Goal: Task Accomplishment & Management: Complete application form

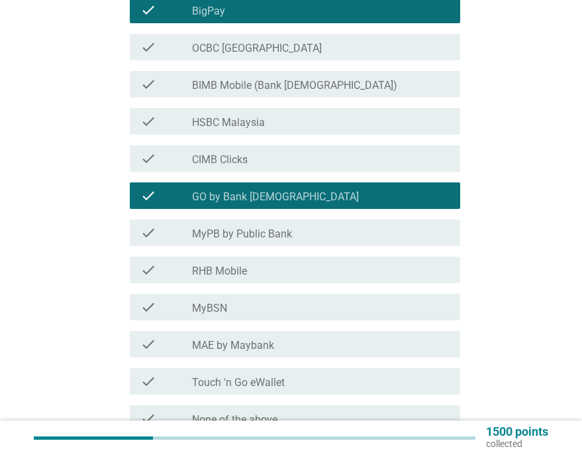
scroll to position [199, 0]
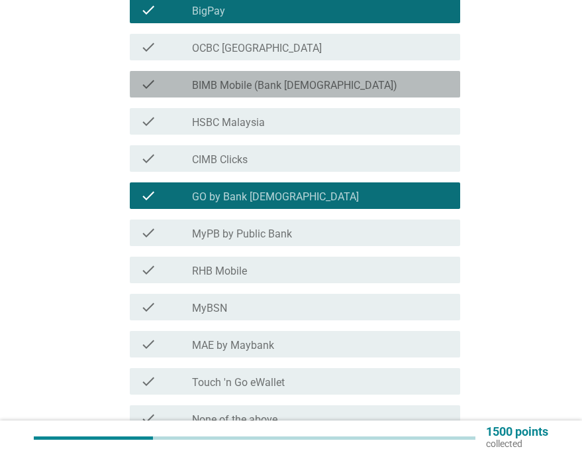
click at [313, 84] on label "BIMB Mobile (Bank [DEMOGRAPHIC_DATA])" at bounding box center [294, 85] width 205 height 13
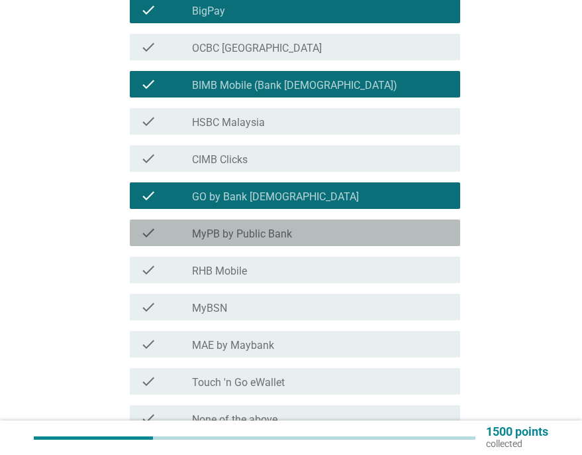
click at [252, 235] on label "MyPB by Public Bank" at bounding box center [242, 233] width 100 height 13
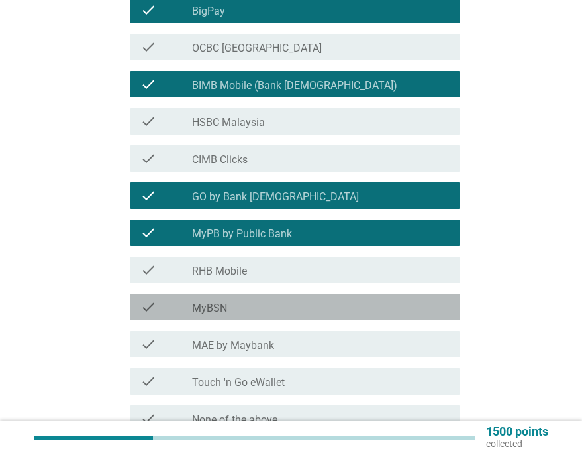
click at [218, 314] on label "MyBSN" at bounding box center [209, 307] width 35 height 13
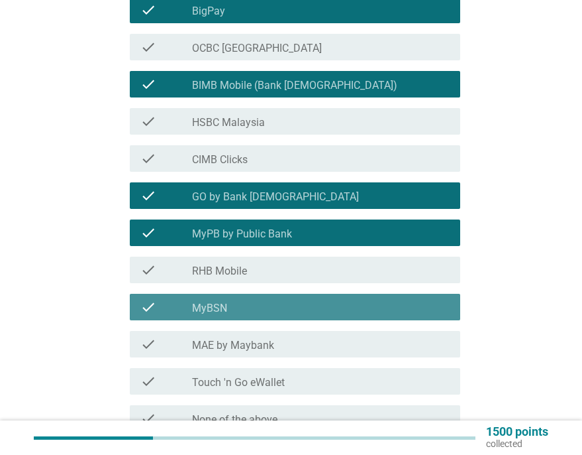
click at [218, 314] on label "MyBSN" at bounding box center [209, 307] width 35 height 13
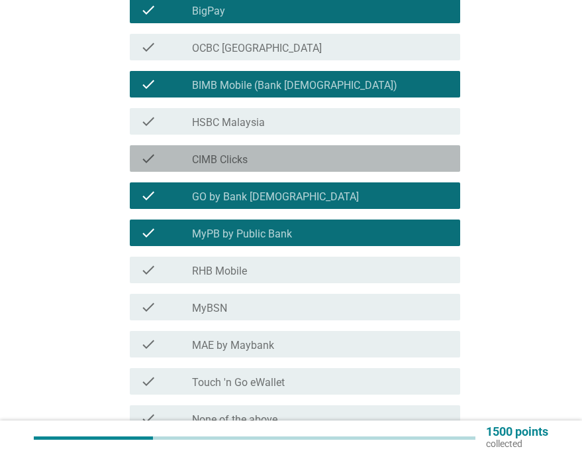
click at [243, 162] on label "CIMB Clicks" at bounding box center [220, 159] width 56 height 13
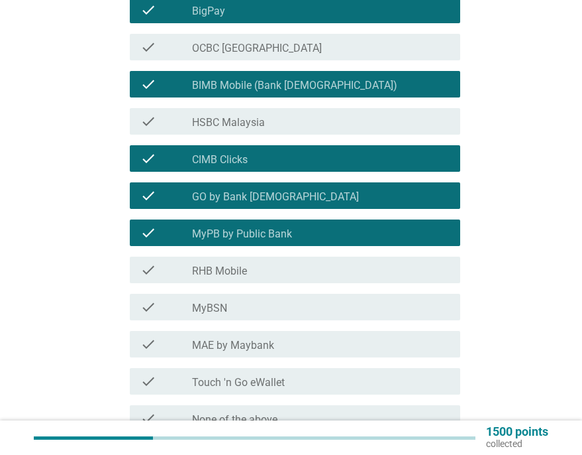
click at [247, 116] on label "HSBC Malaysia" at bounding box center [228, 122] width 73 height 13
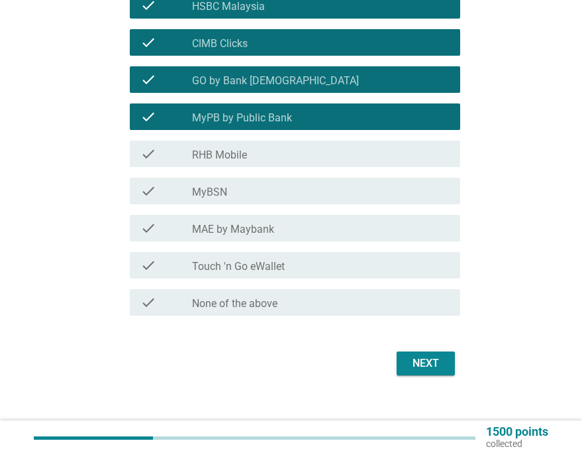
scroll to position [323, 0]
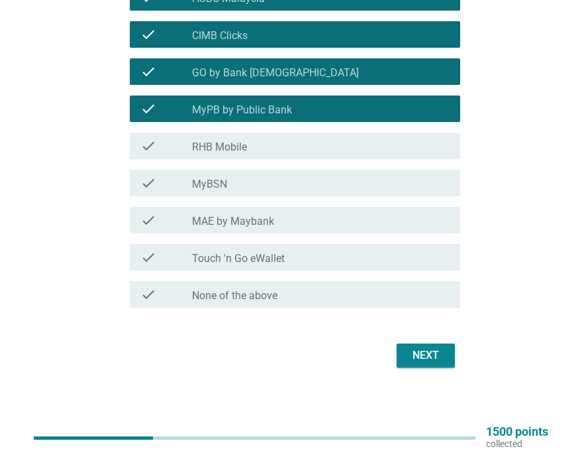
click at [273, 227] on label "MAE by Maybank" at bounding box center [233, 221] width 82 height 13
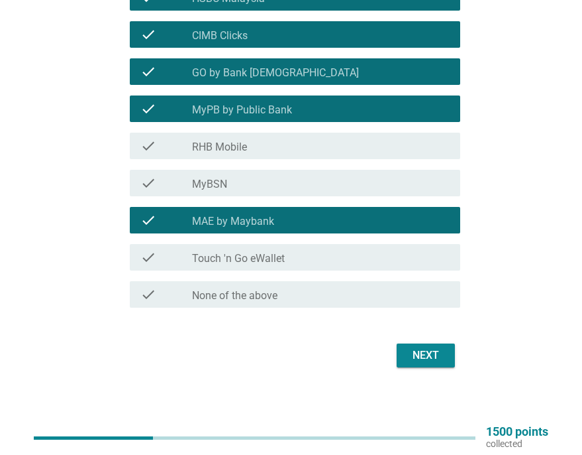
click at [270, 263] on label "Touch 'n Go eWallet" at bounding box center [238, 258] width 93 height 13
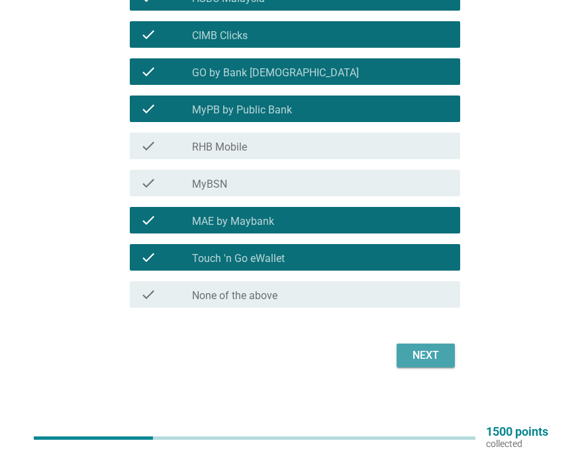
click at [425, 358] on div "Next" at bounding box center [425, 355] width 37 height 16
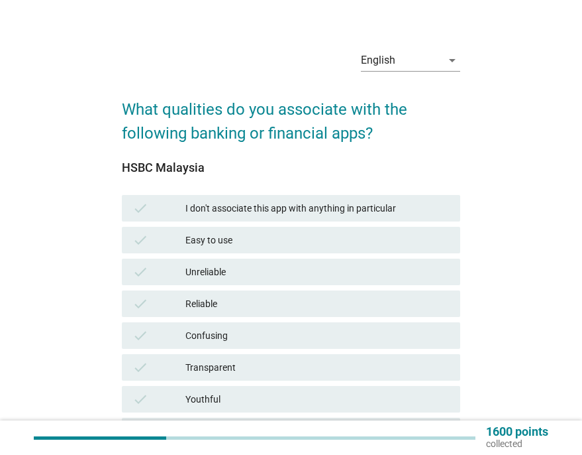
scroll to position [0, 0]
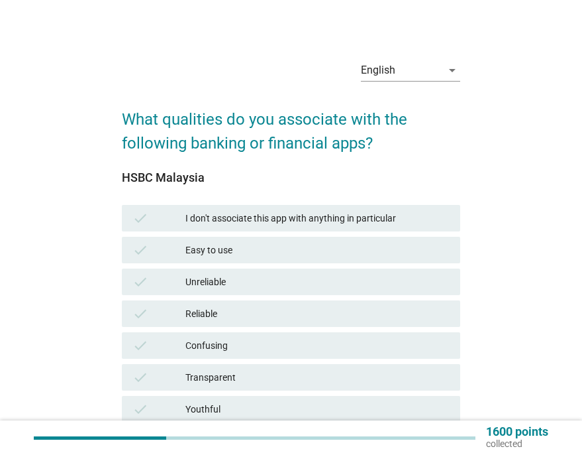
click at [288, 211] on div "I don't associate this app with anything in particular" at bounding box center [318, 218] width 264 height 16
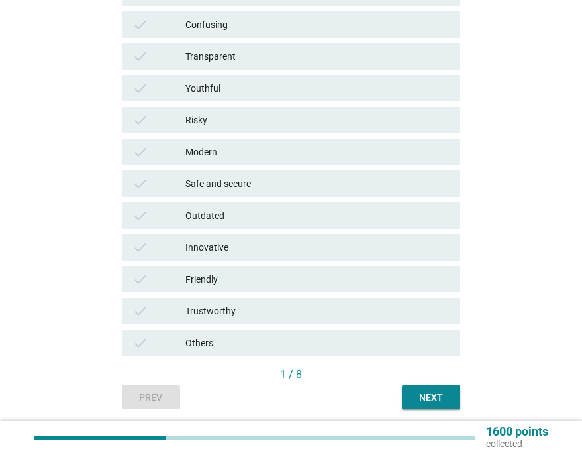
scroll to position [358, 0]
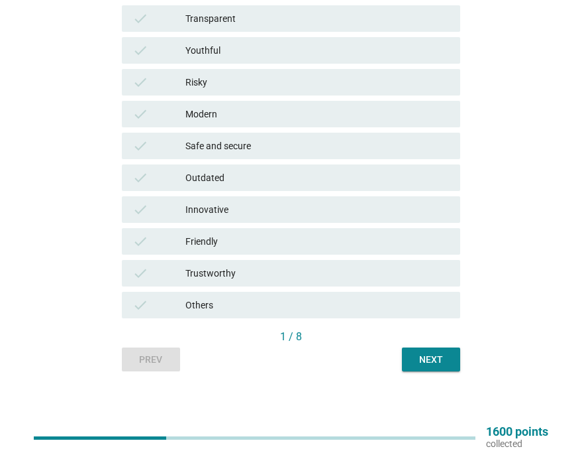
click at [432, 356] on div "Next" at bounding box center [431, 359] width 37 height 14
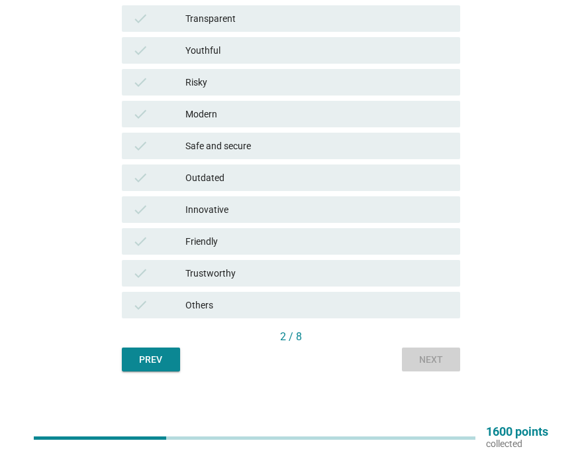
scroll to position [0, 0]
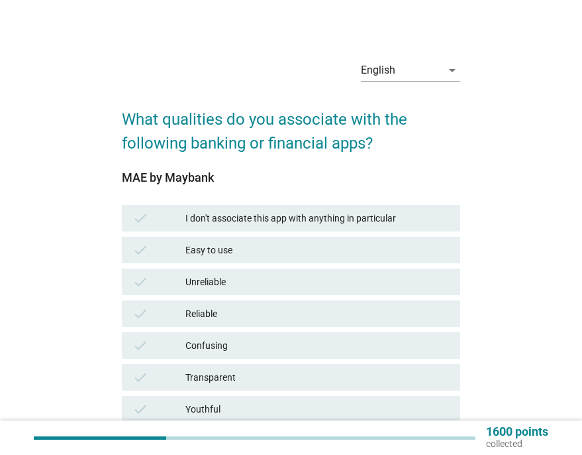
click at [304, 211] on div "I don't associate this app with anything in particular" at bounding box center [318, 218] width 264 height 16
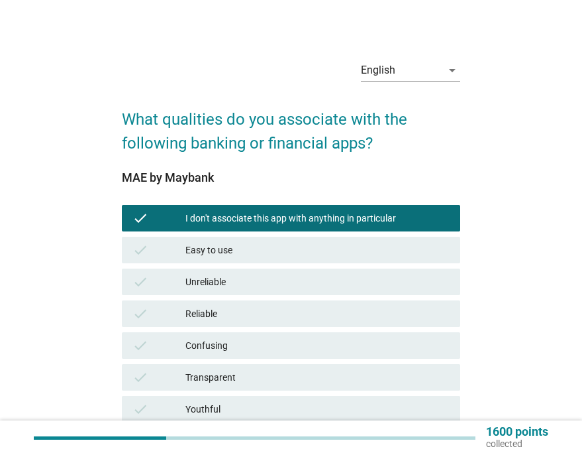
click at [349, 214] on div "I don't associate this app with anything in particular" at bounding box center [318, 218] width 264 height 16
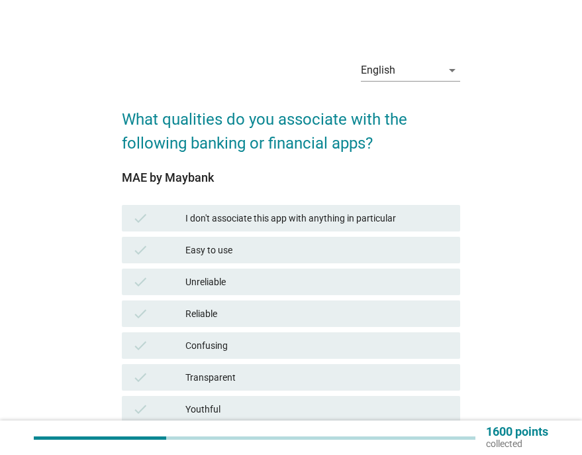
click at [219, 256] on div "Easy to use" at bounding box center [318, 250] width 264 height 16
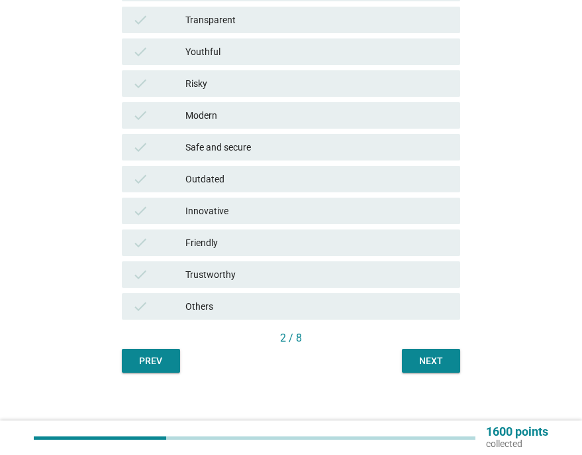
scroll to position [358, 0]
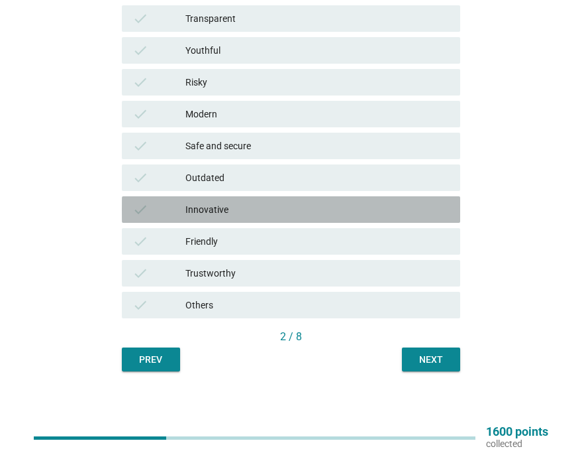
click at [179, 211] on div "check" at bounding box center [159, 209] width 53 height 16
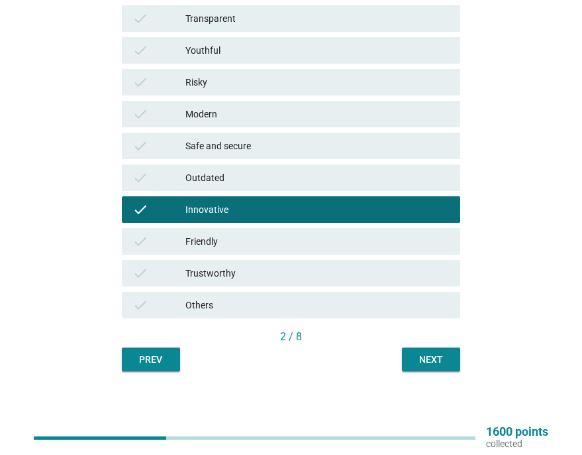
click at [240, 213] on div "Innovative" at bounding box center [318, 209] width 264 height 16
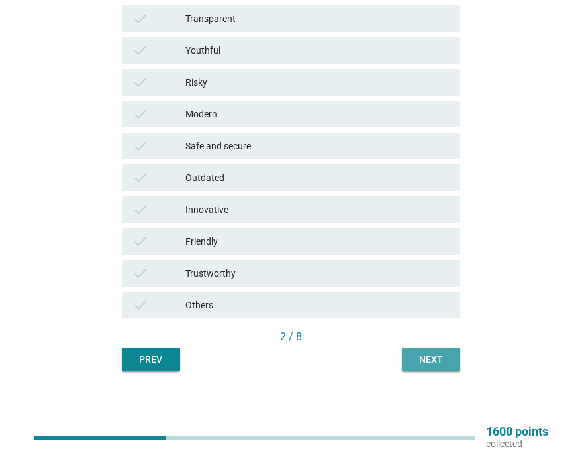
click at [437, 357] on div "Next" at bounding box center [431, 359] width 37 height 14
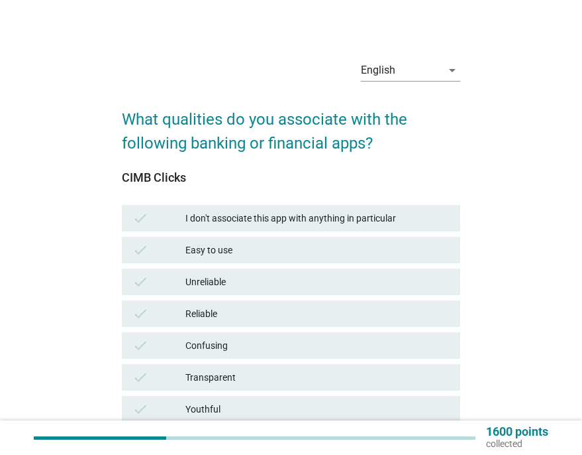
click at [280, 245] on div "Easy to use" at bounding box center [318, 250] width 264 height 16
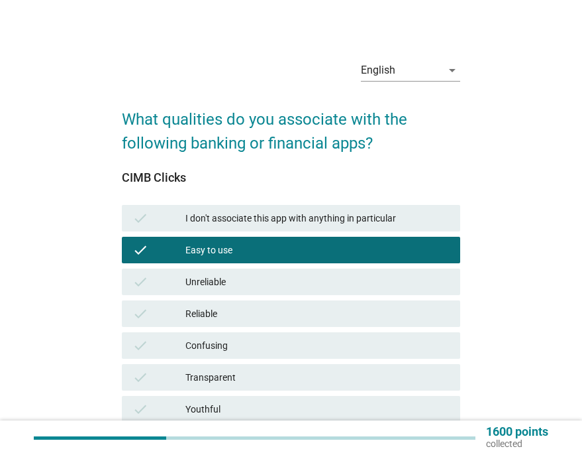
click at [291, 294] on div "check Unreliable" at bounding box center [291, 281] width 339 height 27
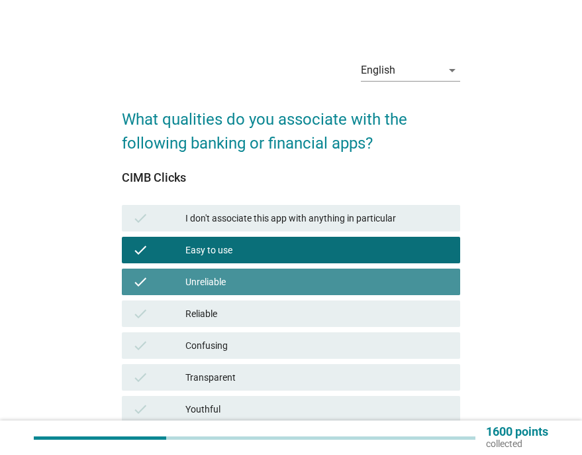
click at [291, 293] on div "check Unreliable" at bounding box center [291, 281] width 339 height 27
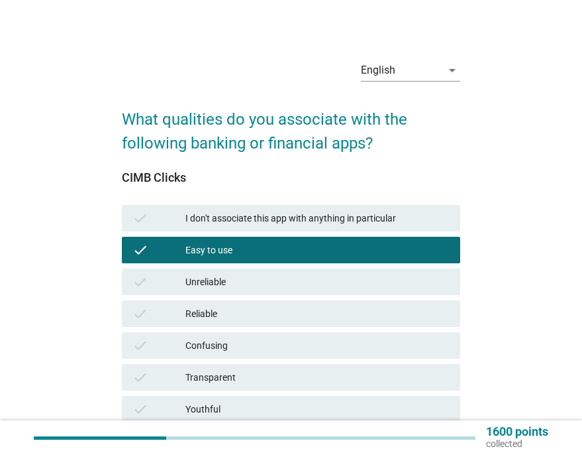
click at [266, 306] on div "Reliable" at bounding box center [318, 313] width 264 height 16
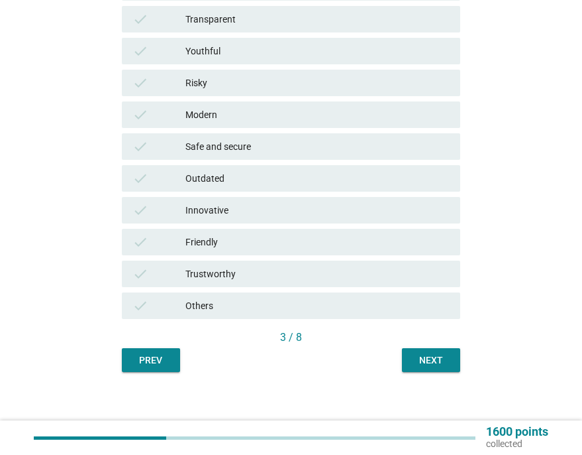
scroll to position [358, 0]
click at [431, 365] on div "Next" at bounding box center [431, 359] width 37 height 14
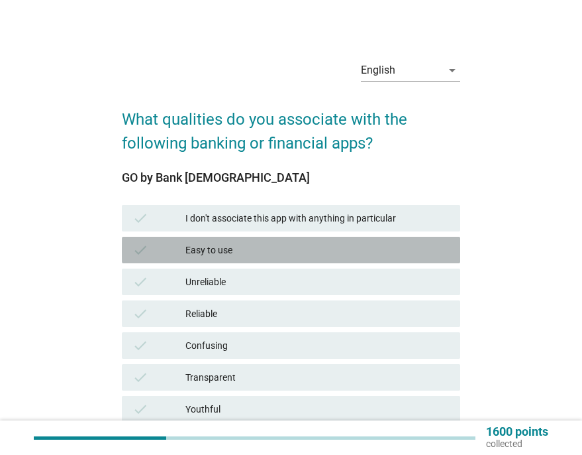
click at [223, 242] on div "Easy to use" at bounding box center [318, 250] width 264 height 16
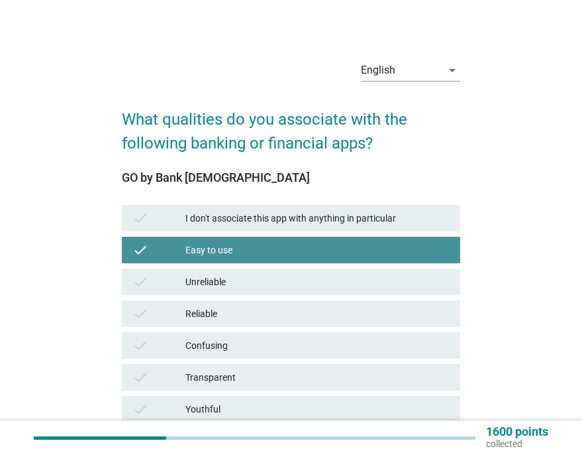
click at [223, 255] on div "Easy to use" at bounding box center [318, 250] width 264 height 16
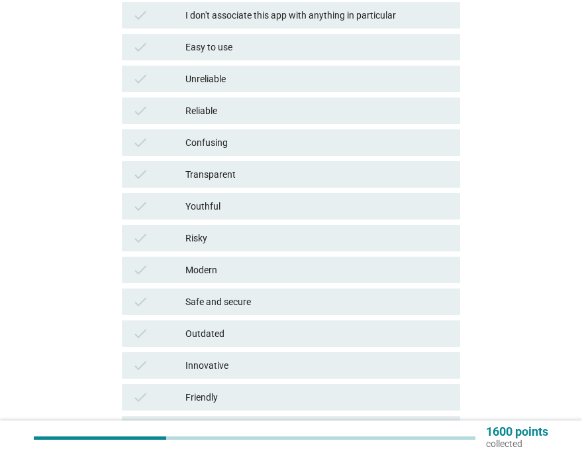
scroll to position [265, 0]
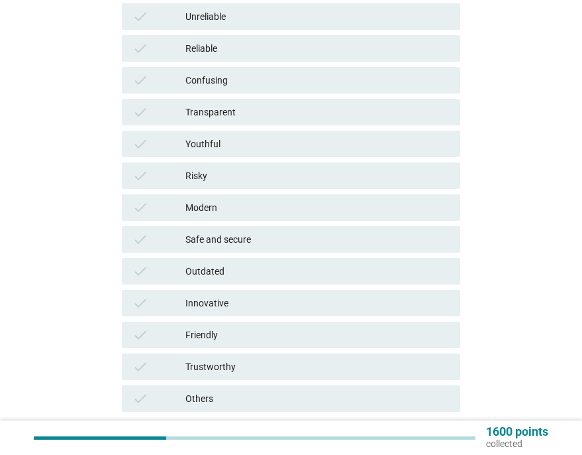
click at [228, 262] on div "check Outdated" at bounding box center [291, 271] width 339 height 27
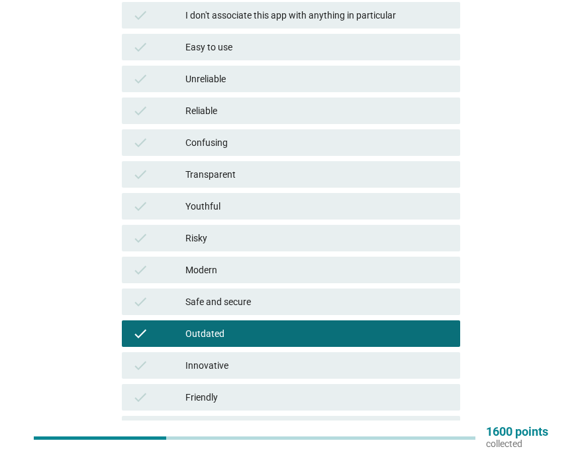
scroll to position [0, 0]
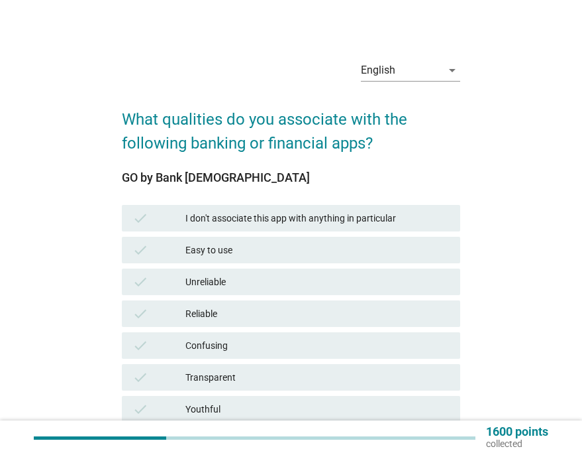
click at [247, 197] on div "GO by Bank [DEMOGRAPHIC_DATA] check I don't associate this app with anything in…" at bounding box center [291, 429] width 339 height 516
click at [219, 282] on div "Unreliable" at bounding box center [318, 282] width 264 height 16
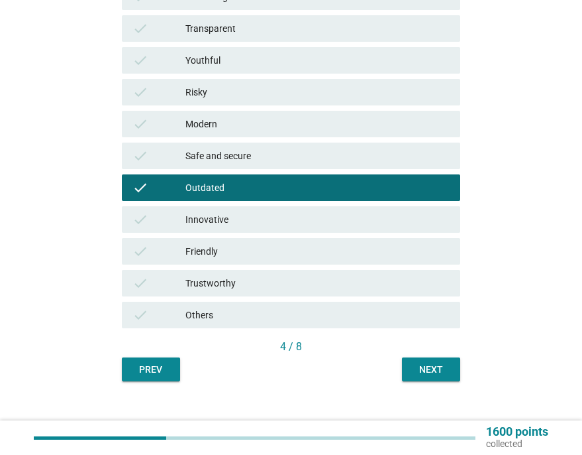
scroll to position [358, 0]
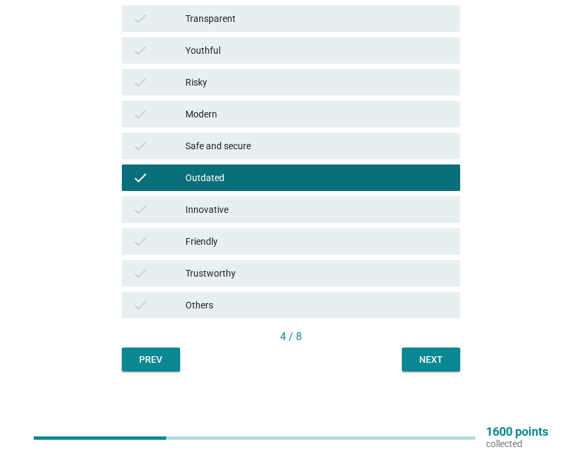
click at [206, 166] on div "check Outdated" at bounding box center [291, 177] width 339 height 27
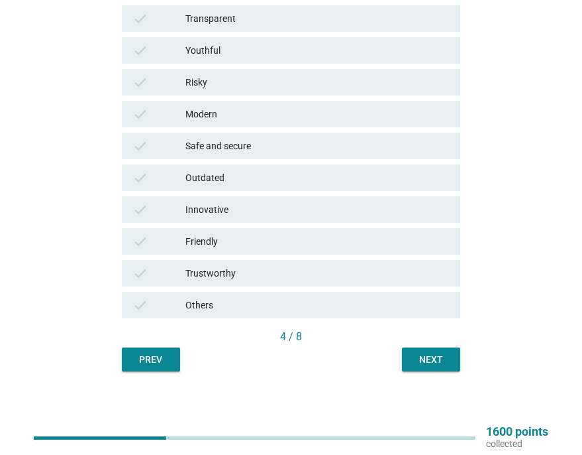
click at [435, 357] on div "Next" at bounding box center [431, 359] width 37 height 14
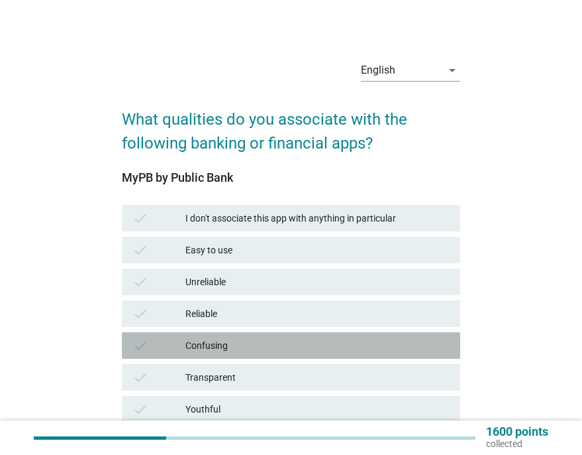
click at [233, 343] on div "Confusing" at bounding box center [318, 345] width 264 height 16
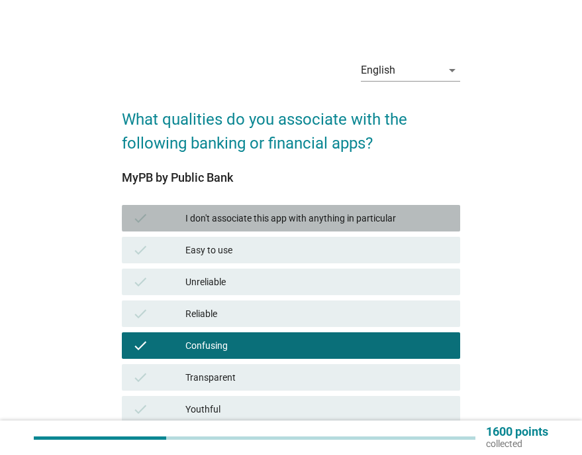
click at [282, 225] on div "I don't associate this app with anything in particular" at bounding box center [318, 218] width 264 height 16
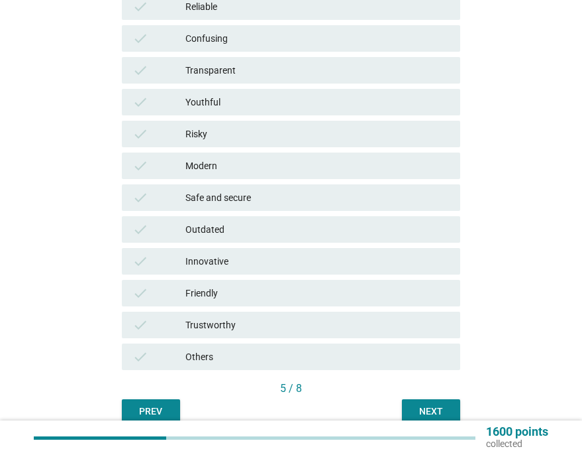
scroll to position [358, 0]
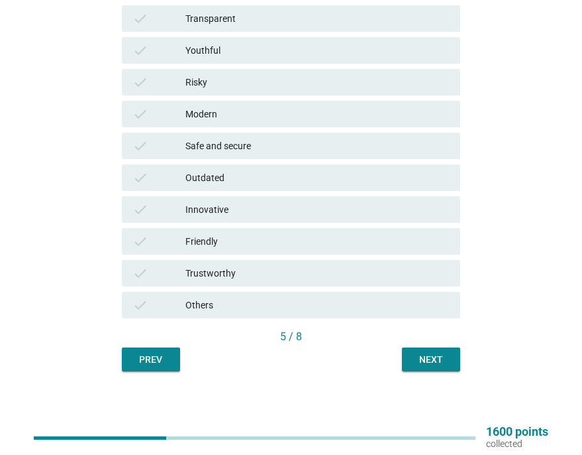
click at [423, 345] on div "5 / 8" at bounding box center [291, 338] width 339 height 19
click at [423, 359] on div "Next" at bounding box center [431, 359] width 37 height 14
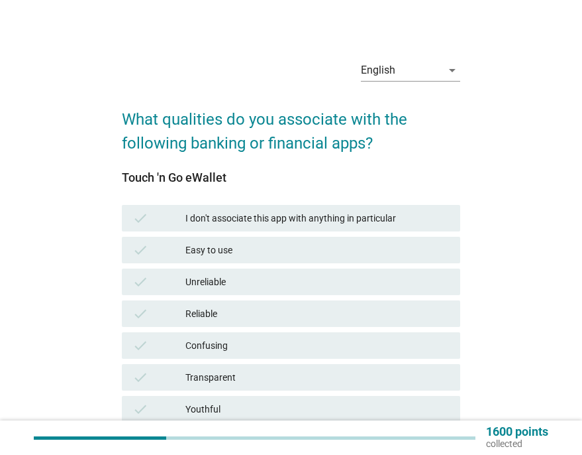
click at [268, 225] on div "I don't associate this app with anything in particular" at bounding box center [318, 218] width 264 height 16
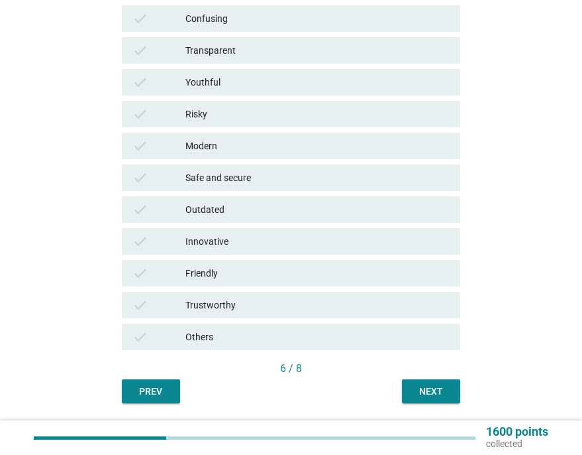
scroll to position [331, 0]
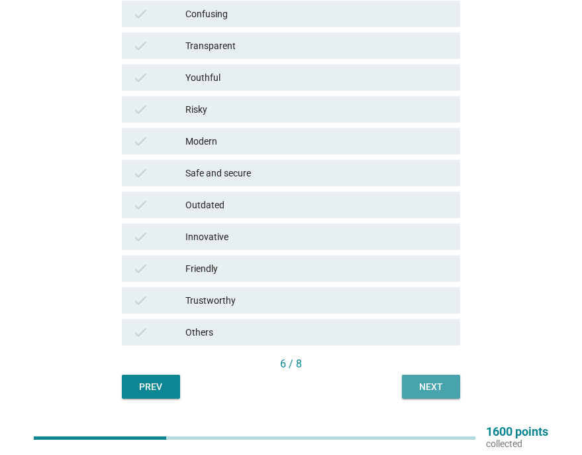
click at [447, 382] on div "Next" at bounding box center [431, 387] width 37 height 14
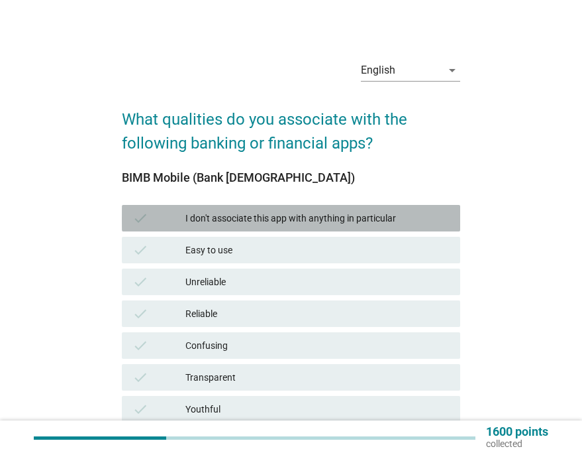
click at [254, 217] on div "I don't associate this app with anything in particular" at bounding box center [318, 218] width 264 height 16
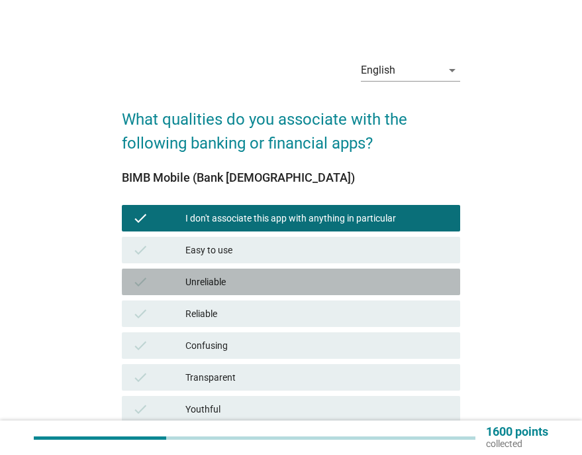
click at [199, 276] on div "Unreliable" at bounding box center [318, 282] width 264 height 16
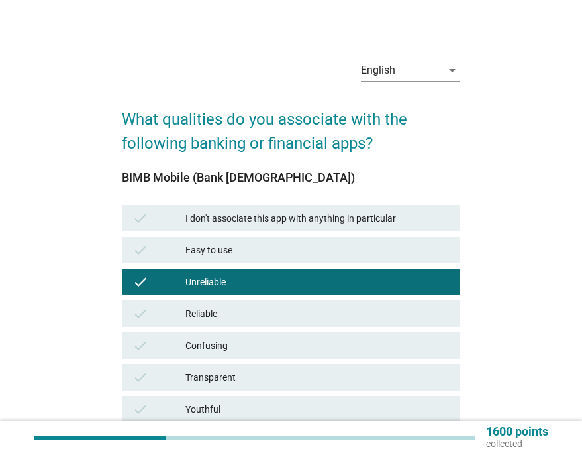
click at [230, 348] on div "Confusing" at bounding box center [318, 345] width 264 height 16
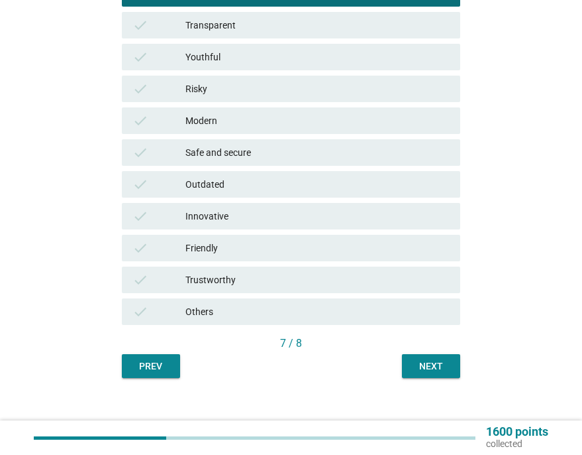
scroll to position [358, 0]
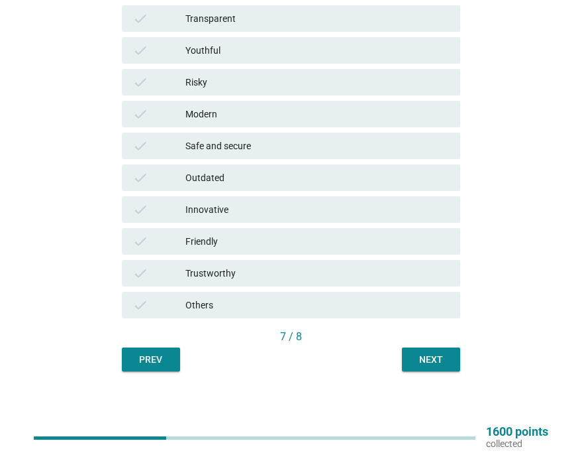
click at [426, 366] on button "Next" at bounding box center [431, 359] width 58 height 24
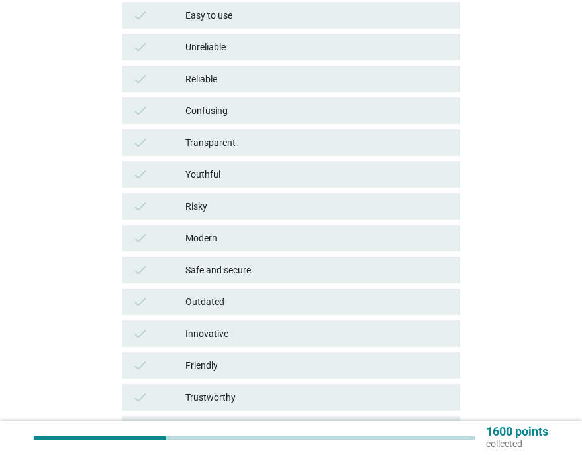
scroll to position [265, 0]
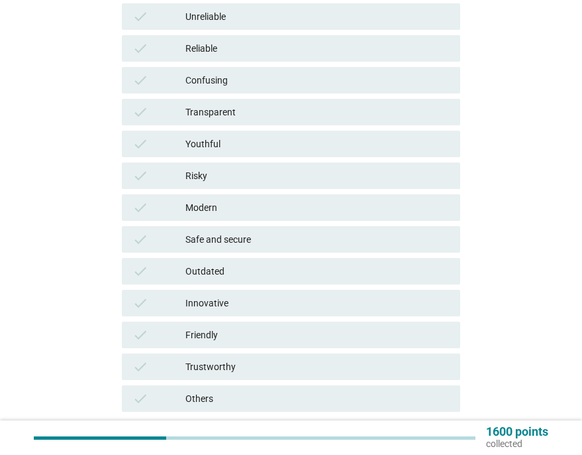
click at [242, 182] on div "Risky" at bounding box center [318, 176] width 264 height 16
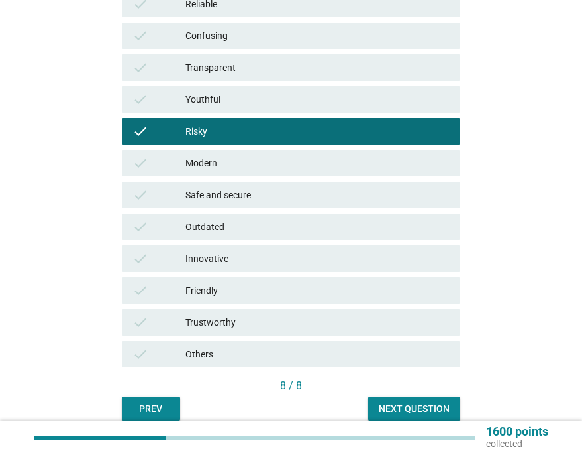
scroll to position [358, 0]
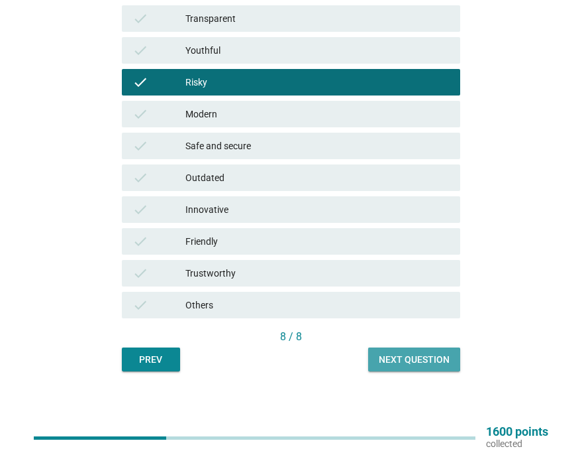
click at [427, 358] on div "Next question" at bounding box center [414, 359] width 71 height 14
click at [427, 358] on div "Prev Next question" at bounding box center [291, 359] width 339 height 24
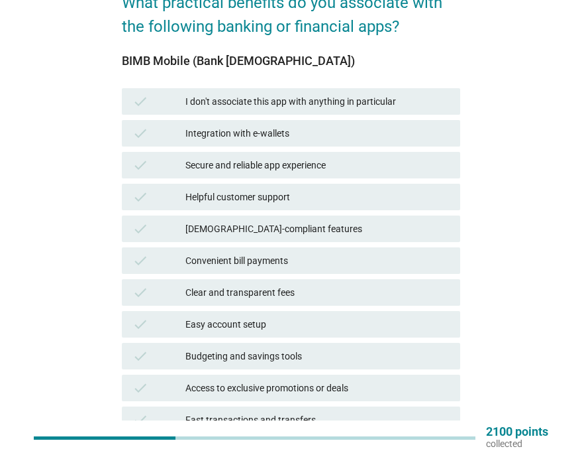
scroll to position [96, 0]
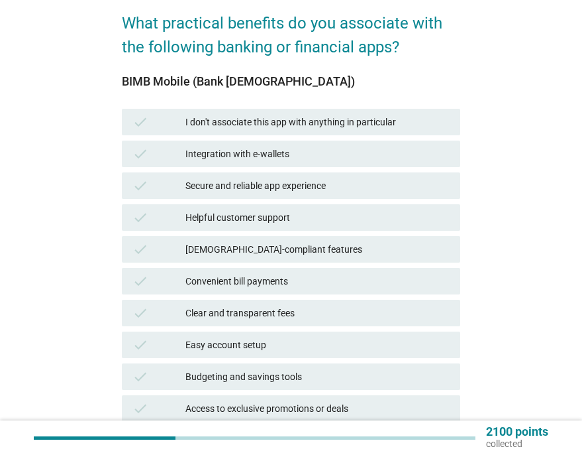
click at [302, 127] on div "I don't associate this app with anything in particular" at bounding box center [318, 122] width 264 height 16
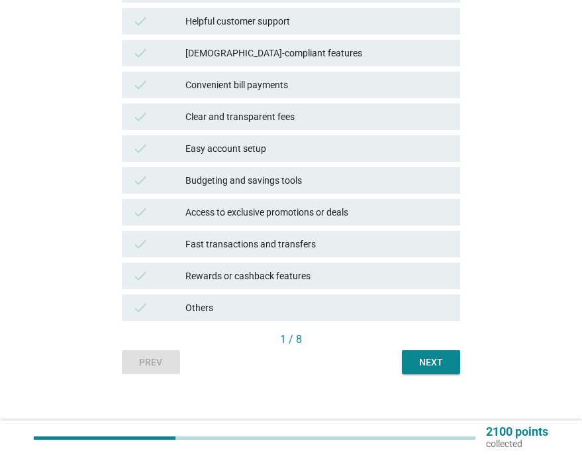
scroll to position [295, 0]
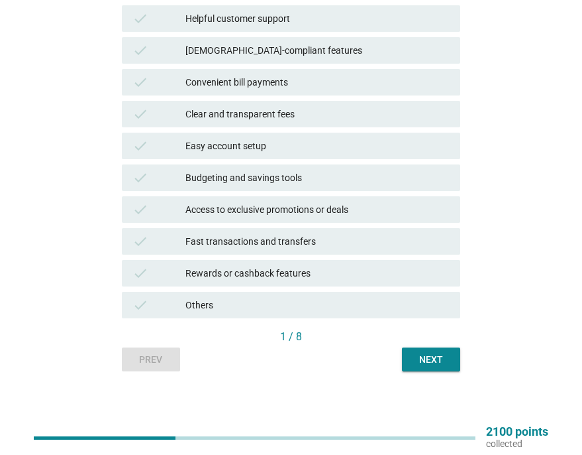
click at [435, 355] on div "Next" at bounding box center [431, 359] width 37 height 14
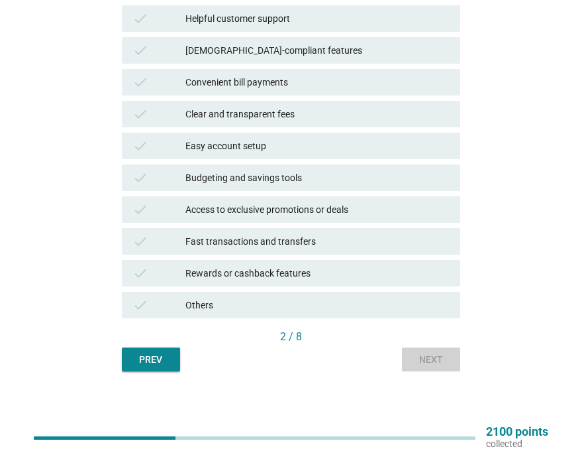
scroll to position [0, 0]
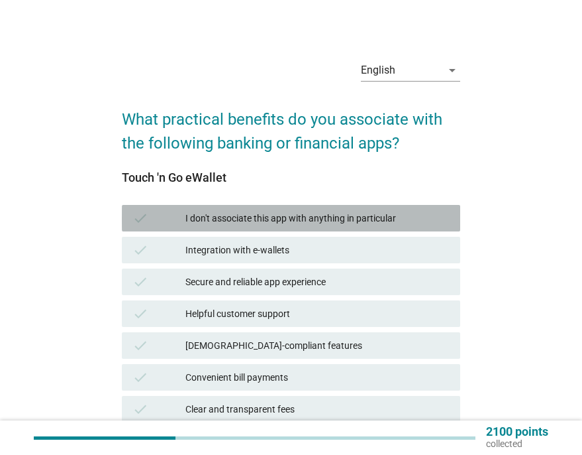
click at [301, 213] on div "I don't associate this app with anything in particular" at bounding box center [318, 218] width 264 height 16
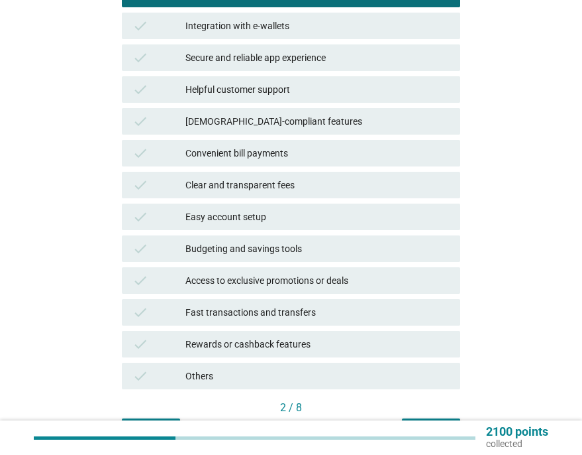
scroll to position [295, 0]
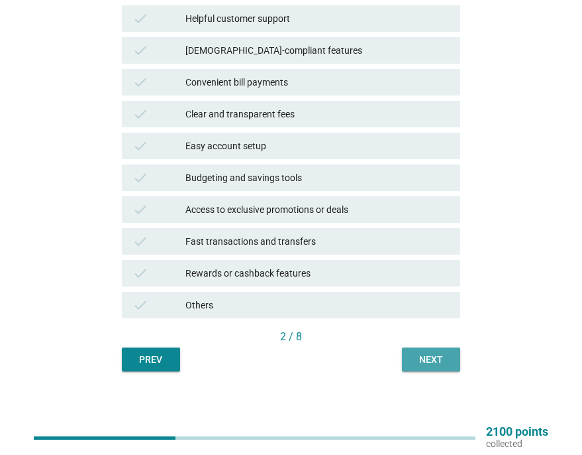
click at [432, 357] on div "Next" at bounding box center [431, 359] width 37 height 14
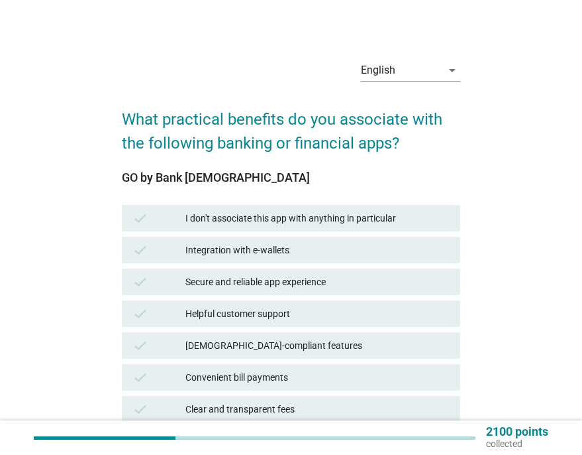
click at [295, 217] on div "I don't associate this app with anything in particular" at bounding box center [318, 218] width 264 height 16
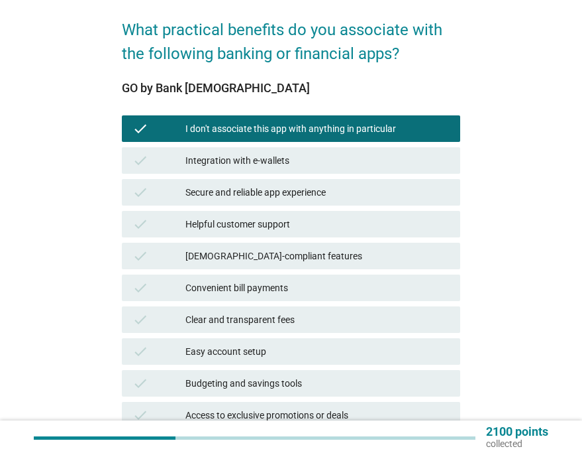
scroll to position [295, 0]
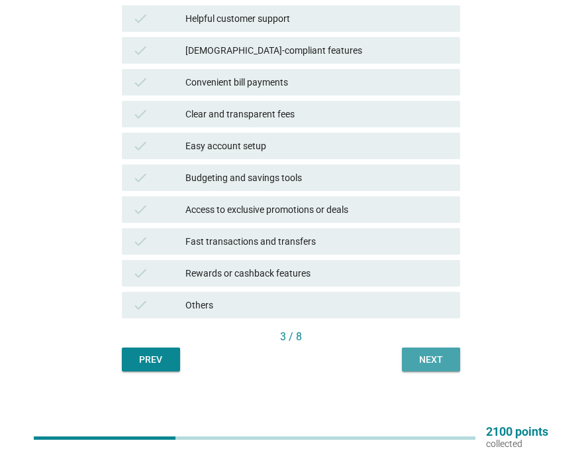
click at [433, 352] on div "Next" at bounding box center [431, 359] width 37 height 14
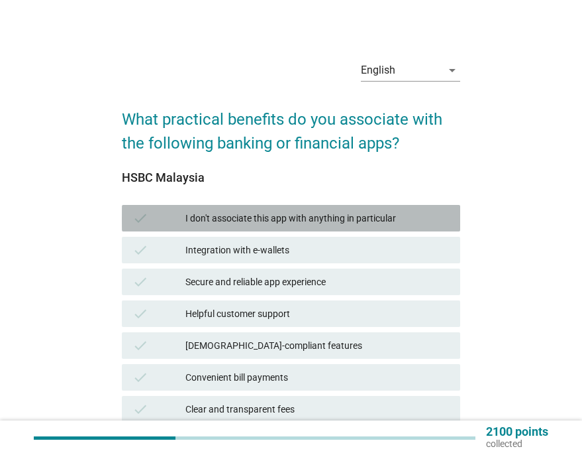
click at [289, 215] on div "I don't associate this app with anything in particular" at bounding box center [318, 218] width 264 height 16
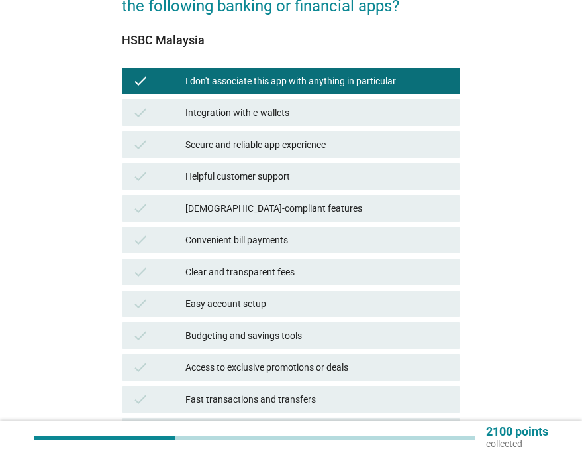
scroll to position [265, 0]
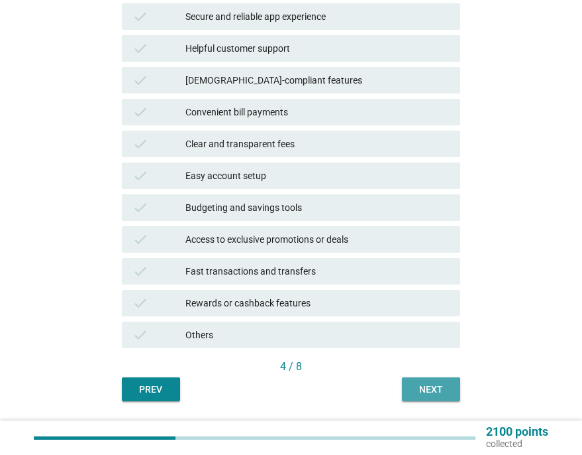
click at [428, 391] on div "Next" at bounding box center [431, 389] width 37 height 14
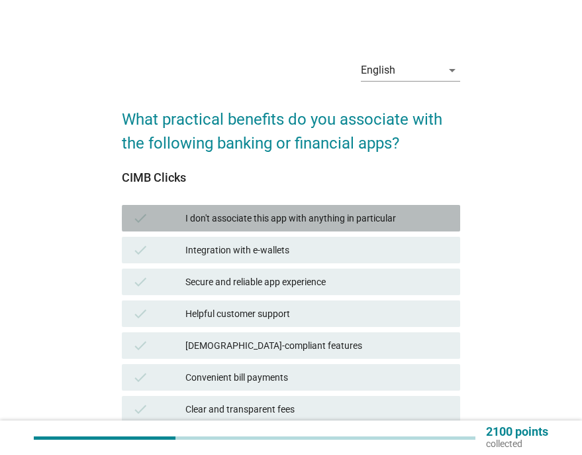
click at [284, 221] on div "I don't associate this app with anything in particular" at bounding box center [318, 218] width 264 height 16
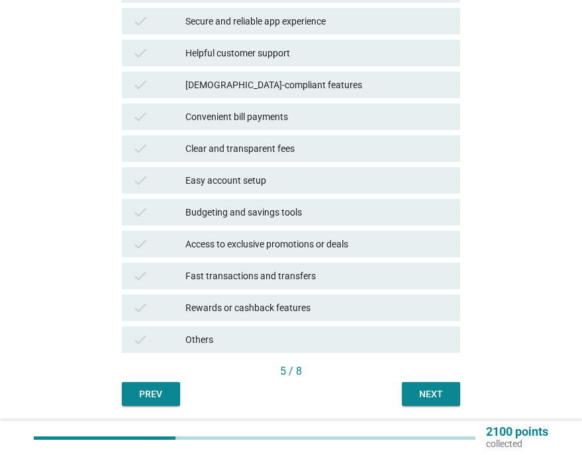
scroll to position [295, 0]
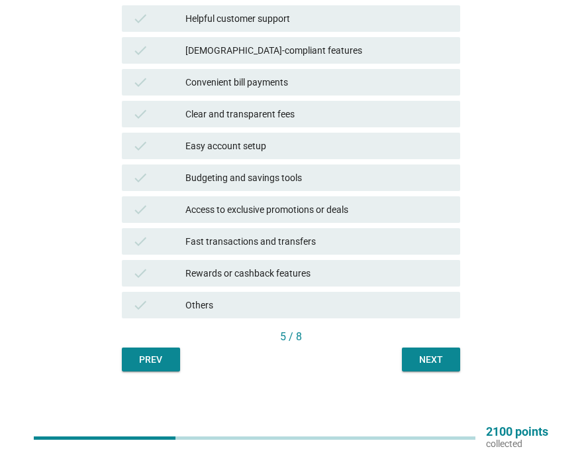
click at [447, 356] on div "Next" at bounding box center [431, 359] width 37 height 14
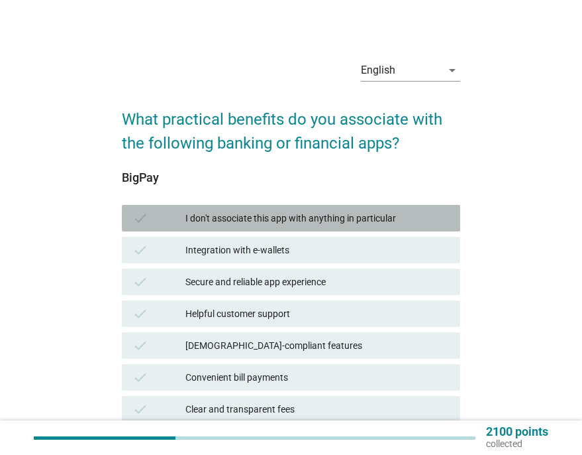
click at [297, 215] on div "I don't associate this app with anything in particular" at bounding box center [318, 218] width 264 height 16
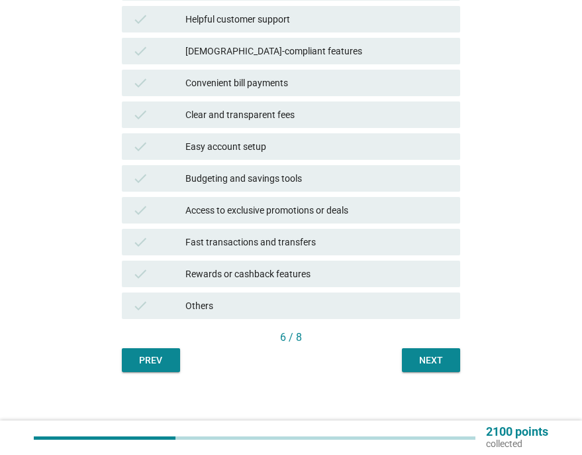
scroll to position [295, 0]
click at [439, 358] on div "Next" at bounding box center [431, 359] width 37 height 14
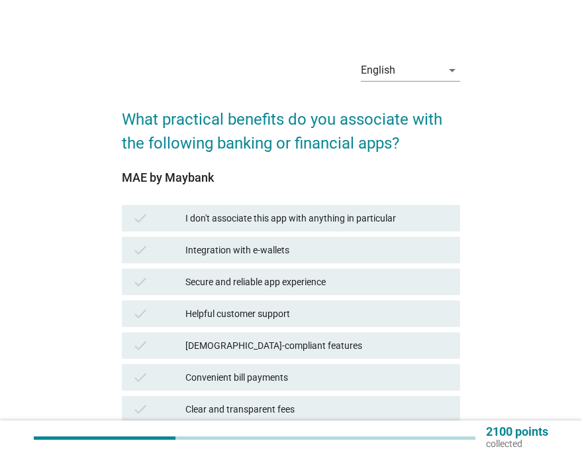
click at [318, 201] on div "MAE by Maybank check I don't associate this app with anything in particular che…" at bounding box center [291, 397] width 339 height 453
click at [318, 221] on div "I don't associate this app with anything in particular" at bounding box center [318, 218] width 264 height 16
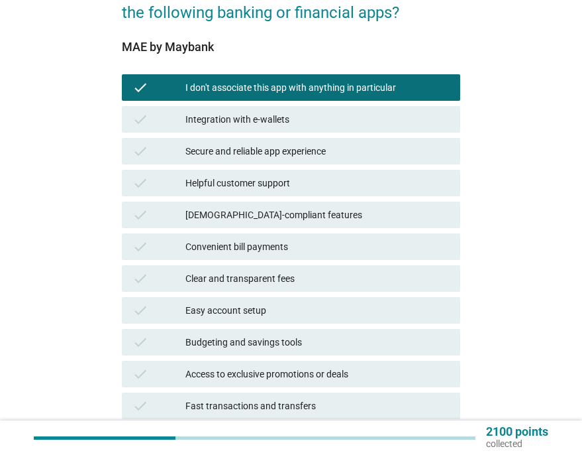
scroll to position [295, 0]
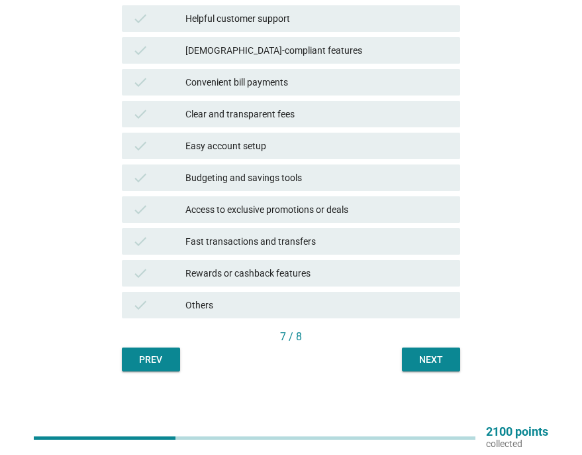
click at [441, 376] on div "English arrow_drop_down What practical benefits do you associate with the follo…" at bounding box center [291, 63] width 360 height 638
click at [440, 348] on button "Next" at bounding box center [431, 359] width 58 height 24
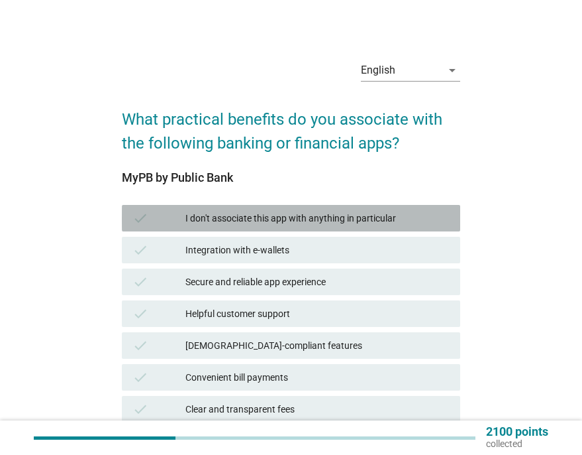
click at [352, 212] on div "I don't associate this app with anything in particular" at bounding box center [318, 218] width 264 height 16
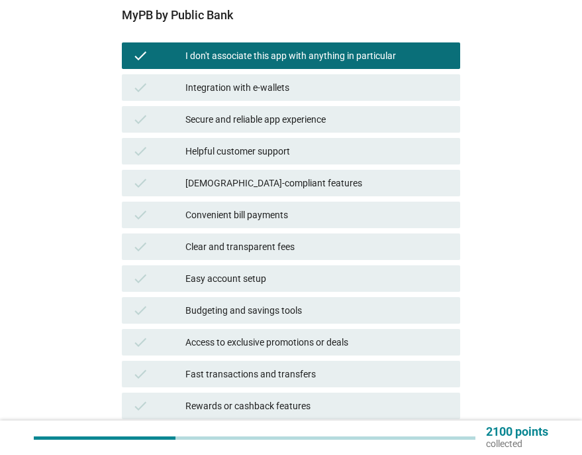
scroll to position [265, 0]
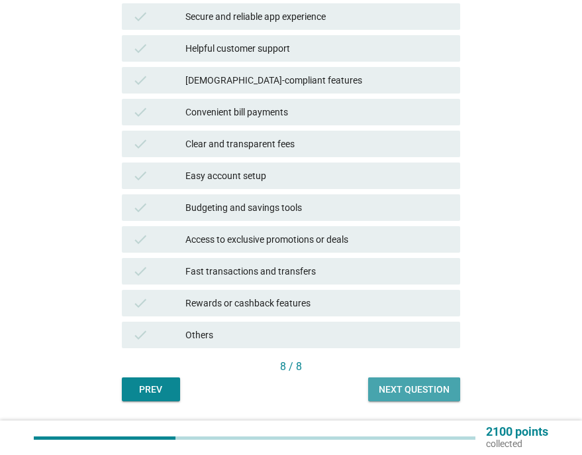
click at [424, 388] on div "Next question" at bounding box center [414, 389] width 71 height 14
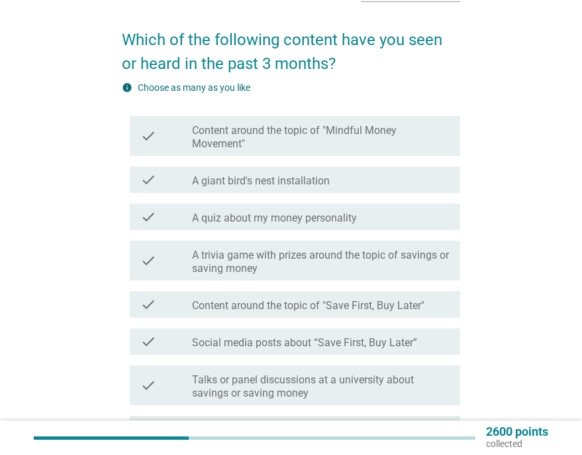
scroll to position [199, 0]
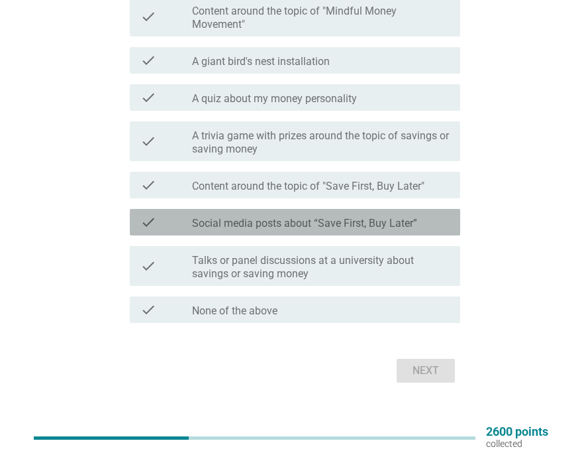
click at [374, 218] on label "Social media posts about “Save First, Buy Later”" at bounding box center [304, 223] width 225 height 13
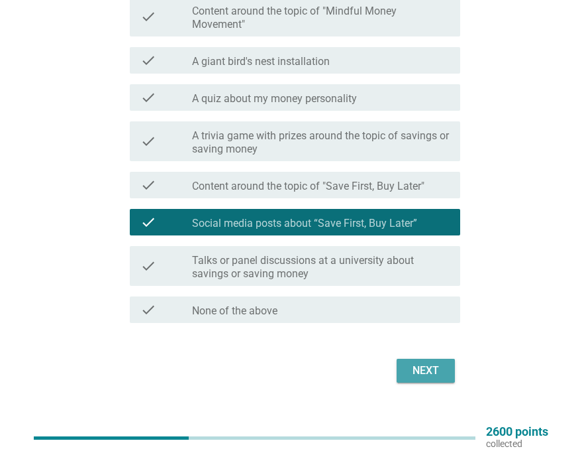
click at [437, 368] on div "Next" at bounding box center [425, 370] width 37 height 16
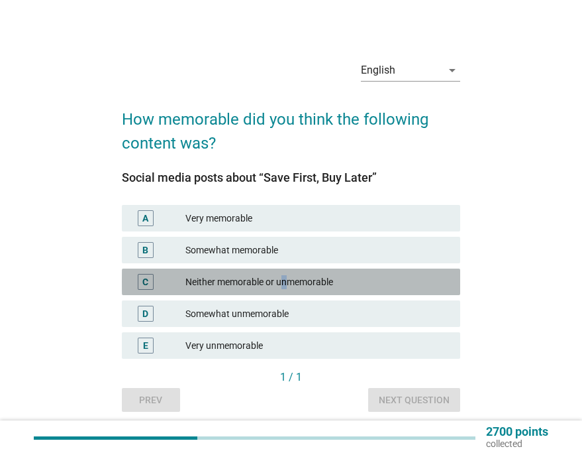
click at [286, 285] on div "Neither memorable or unmemorable" at bounding box center [318, 282] width 264 height 16
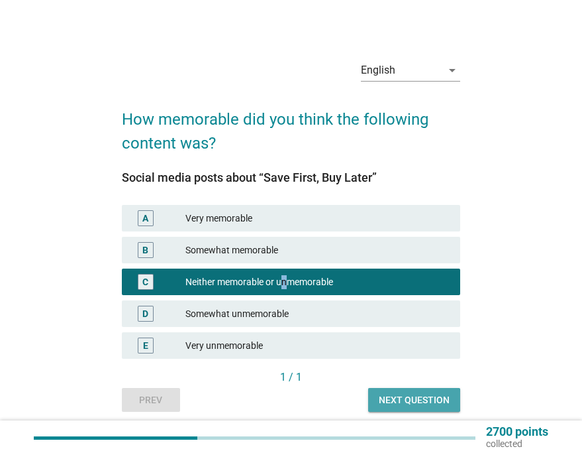
click at [401, 399] on div "Next question" at bounding box center [414, 400] width 71 height 14
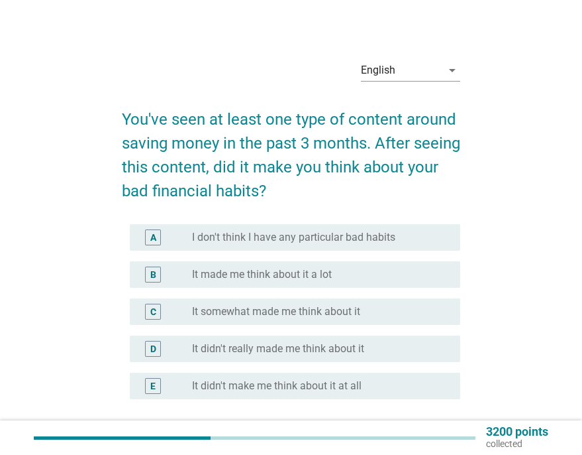
click at [369, 239] on label "I don't think I have any particular bad habits" at bounding box center [293, 237] width 203 height 13
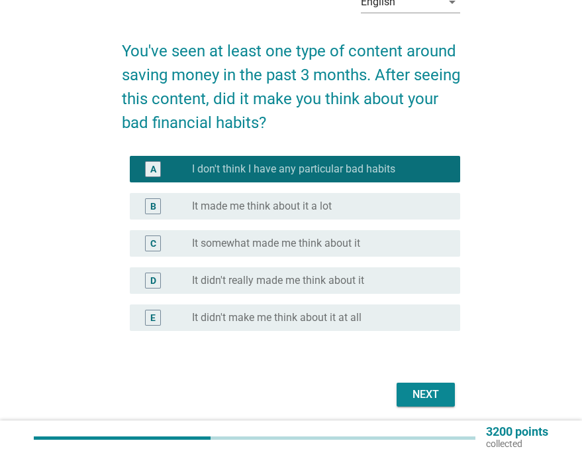
scroll to position [107, 0]
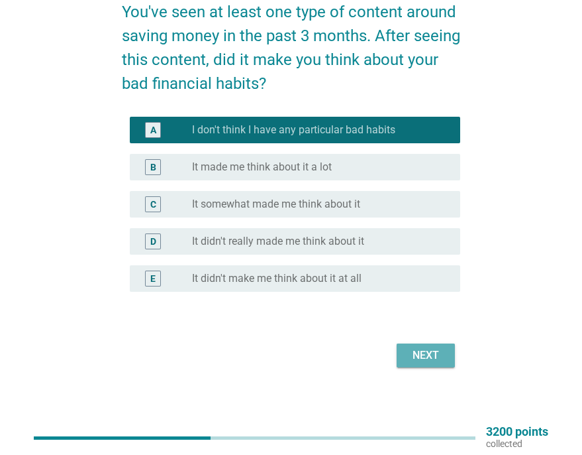
click at [404, 349] on button "Next" at bounding box center [426, 355] width 58 height 24
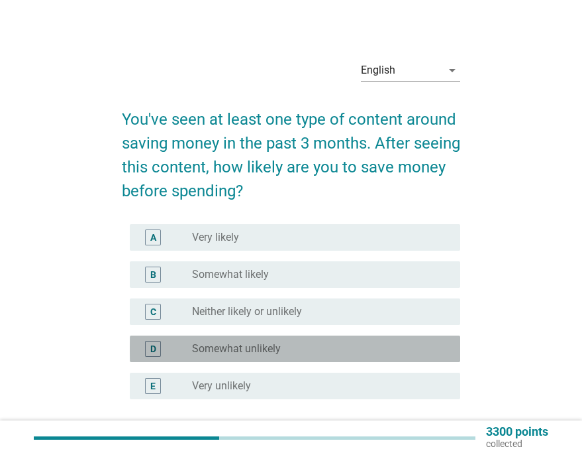
click at [278, 351] on label "Somewhat unlikely" at bounding box center [236, 348] width 89 height 13
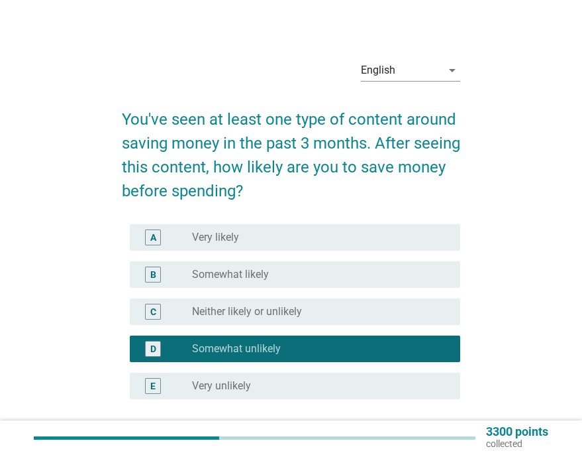
scroll to position [107, 0]
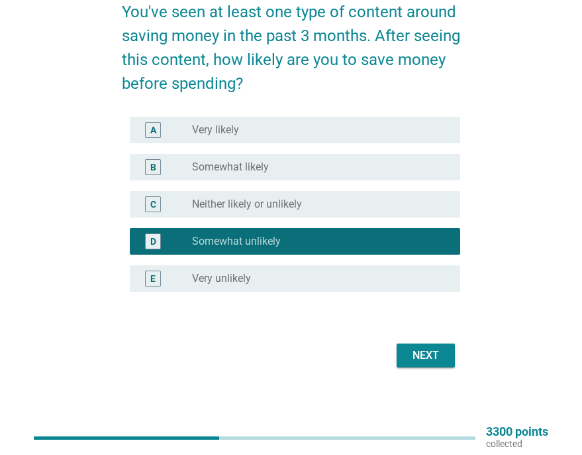
click at [439, 362] on div "Next" at bounding box center [425, 355] width 37 height 16
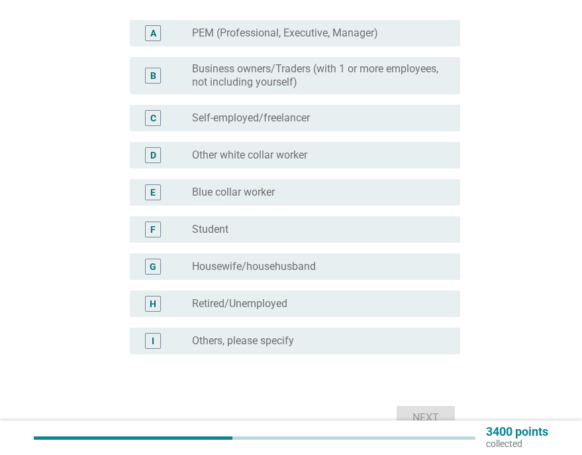
scroll to position [66, 0]
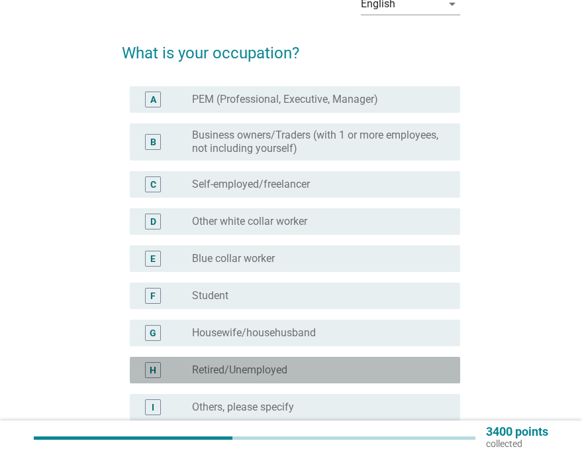
click at [279, 376] on div "radio_button_unchecked Retired/Unemployed" at bounding box center [321, 370] width 258 height 16
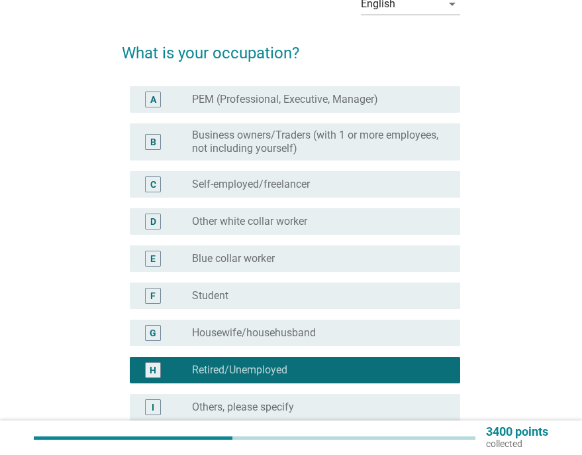
scroll to position [195, 0]
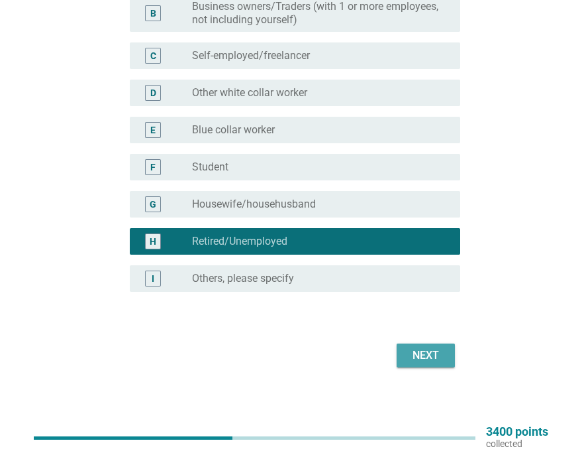
click at [447, 361] on button "Next" at bounding box center [426, 355] width 58 height 24
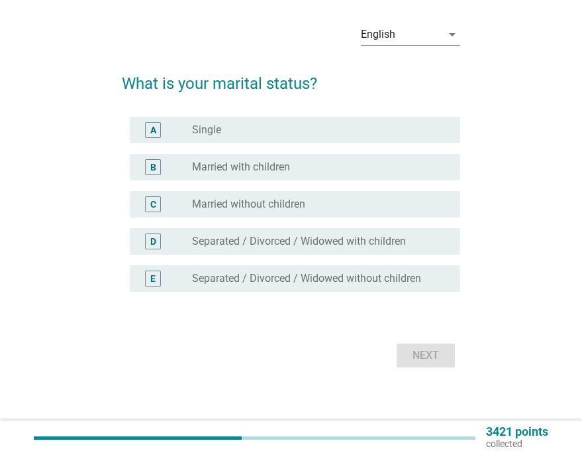
scroll to position [0, 0]
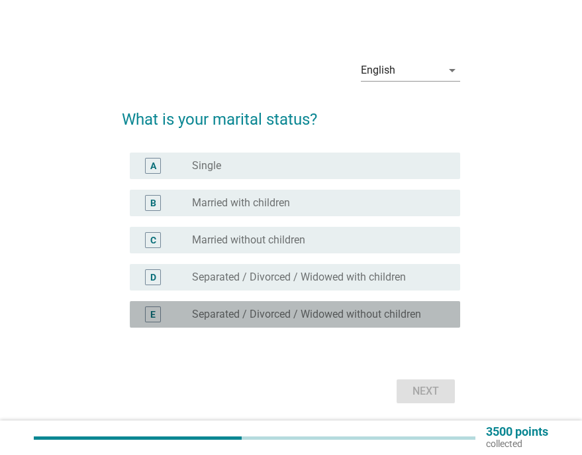
click at [347, 311] on label "Separated / Divorced / Widowed without children" at bounding box center [306, 313] width 229 height 13
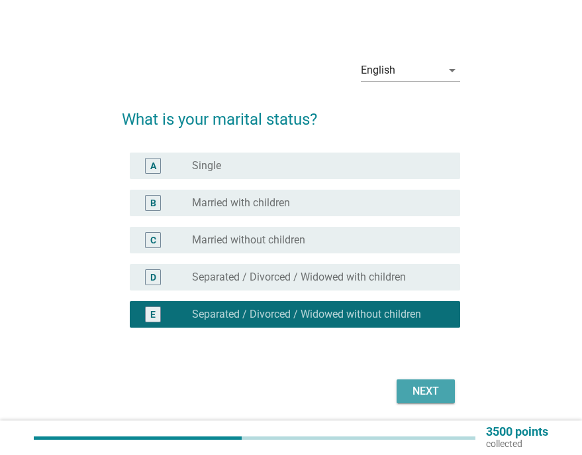
click at [420, 391] on div "Next" at bounding box center [425, 391] width 37 height 16
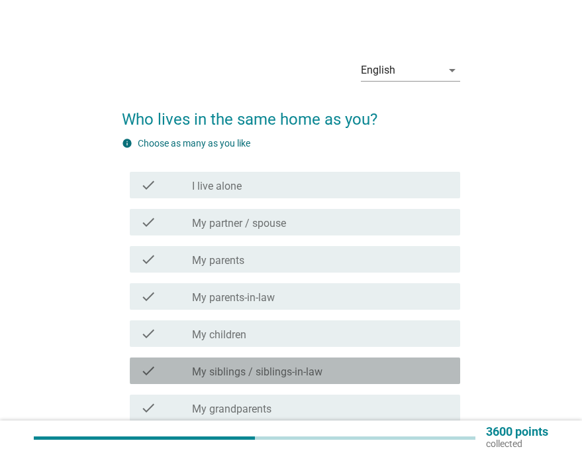
click at [274, 367] on label "My siblings / siblings-in-law" at bounding box center [257, 371] width 131 height 13
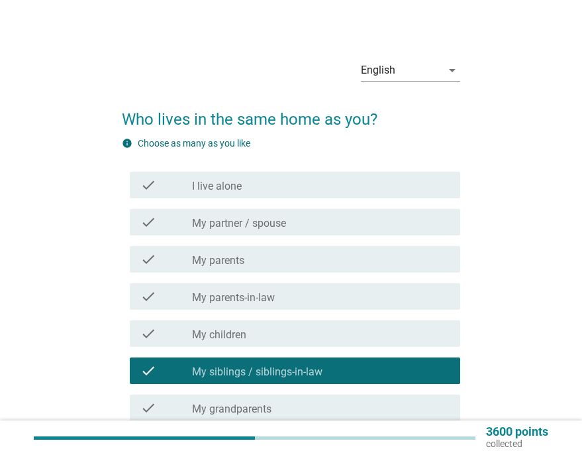
click at [246, 264] on div "check_box_outline_blank My parents" at bounding box center [321, 259] width 258 height 16
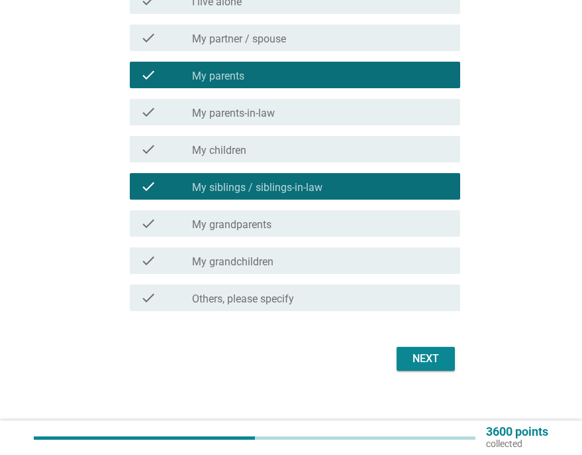
scroll to position [188, 0]
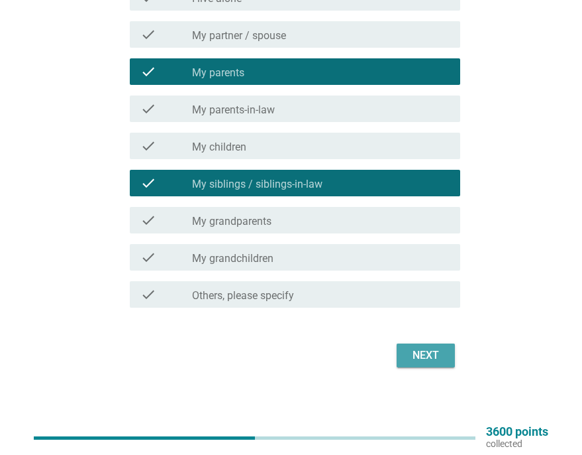
click at [423, 346] on button "Next" at bounding box center [426, 355] width 58 height 24
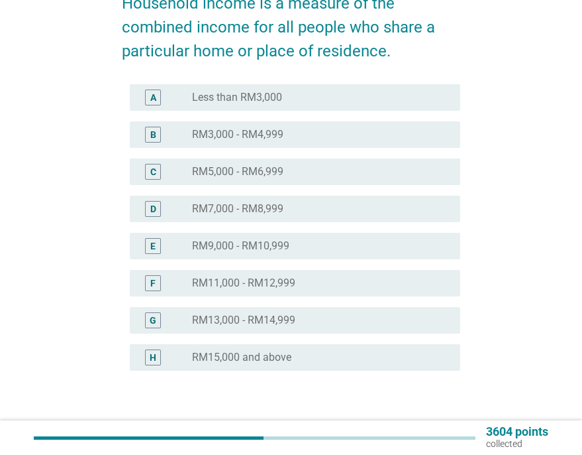
scroll to position [0, 0]
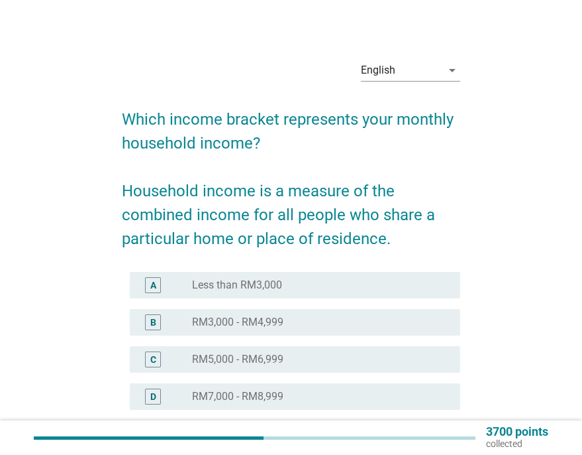
click at [293, 278] on div "radio_button_unchecked Less than RM3,000" at bounding box center [321, 285] width 258 height 16
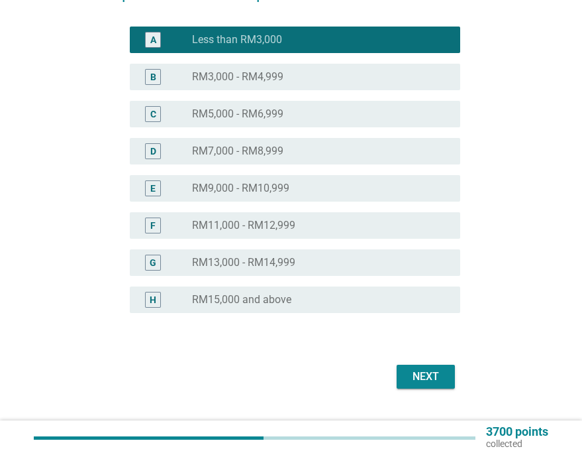
scroll to position [265, 0]
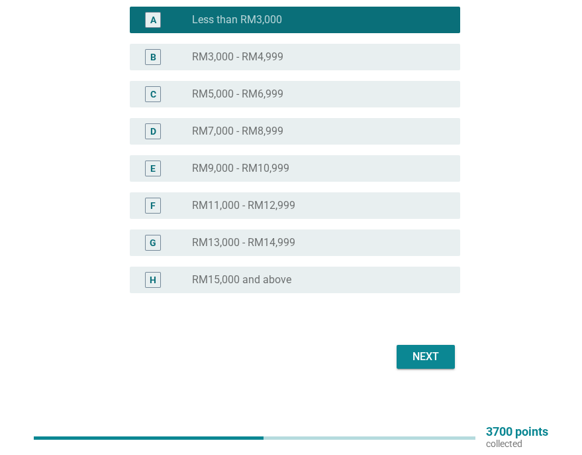
click at [427, 343] on div "Next" at bounding box center [291, 357] width 339 height 32
click at [428, 355] on div "Next" at bounding box center [425, 357] width 37 height 16
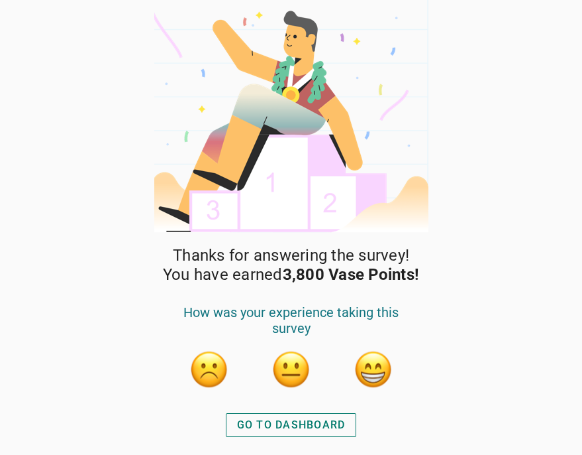
click at [299, 371] on button "button" at bounding box center [292, 369] width 40 height 40
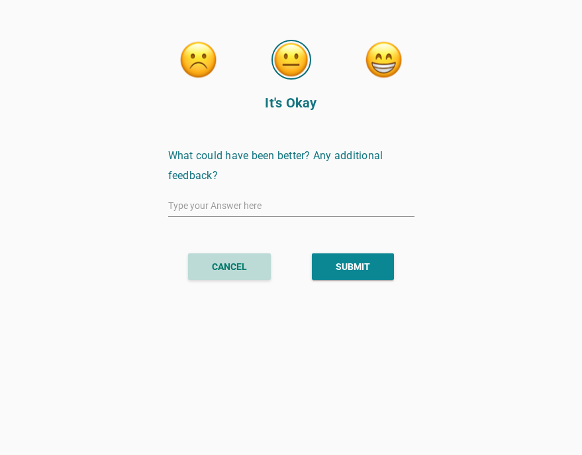
click at [235, 270] on div "CANCEL" at bounding box center [229, 267] width 35 height 14
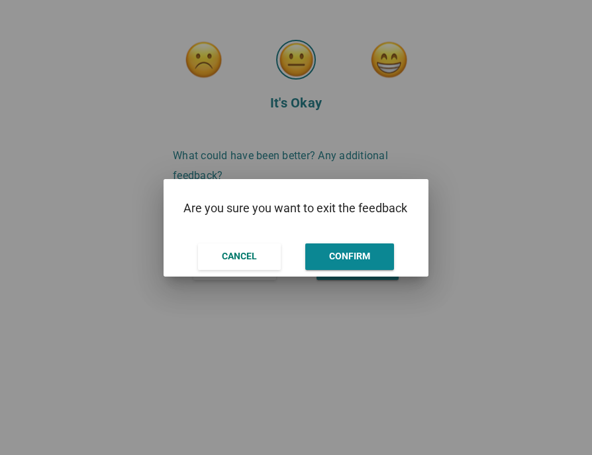
click at [325, 262] on button "CONFIRM" at bounding box center [349, 256] width 89 height 27
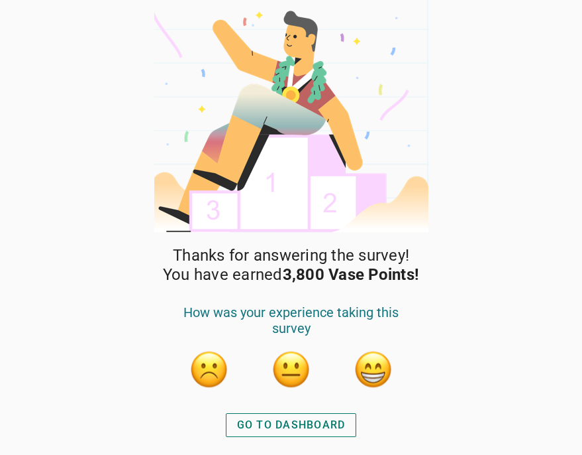
click at [290, 369] on button "button" at bounding box center [292, 369] width 40 height 40
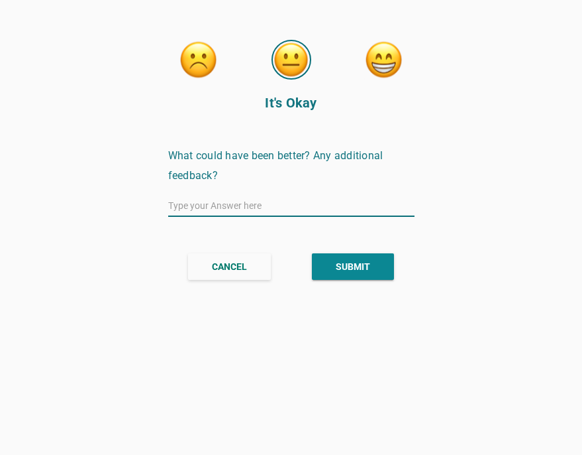
click at [201, 207] on input "text" at bounding box center [291, 205] width 246 height 21
type input "LOW POINT"
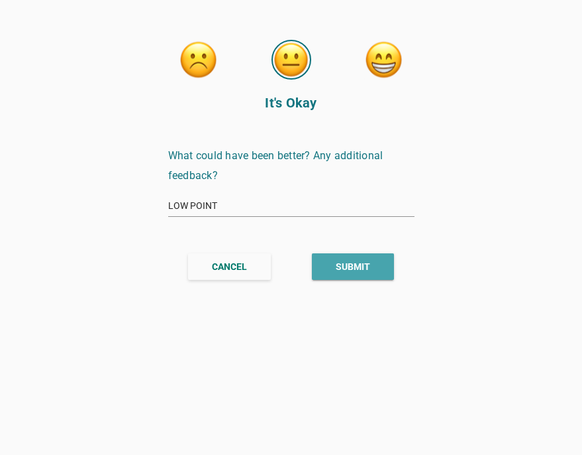
click at [351, 257] on button "SUBMIT" at bounding box center [353, 266] width 82 height 27
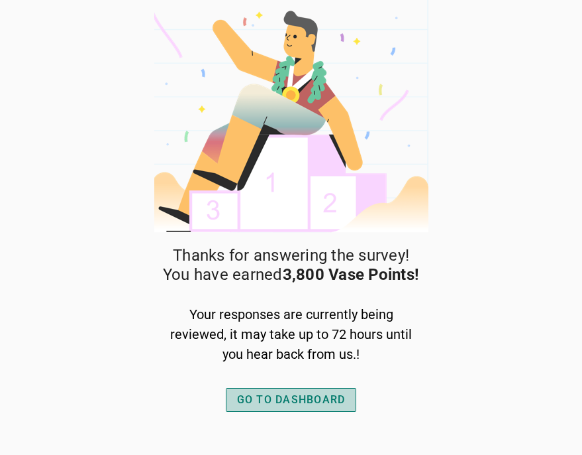
click at [276, 399] on div "GO TO DASHBOARD" at bounding box center [291, 400] width 109 height 16
